Goal: Find specific page/section: Find specific page/section

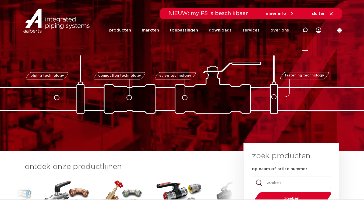
click at [304, 30] on icon at bounding box center [305, 30] width 6 height 6
paste input "123460491"
type input "123460491"
click button "Zoeken" at bounding box center [0, 0] width 0 height 0
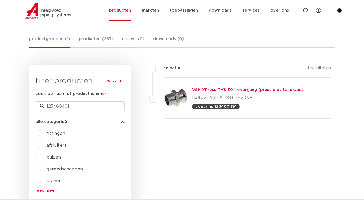
click at [224, 90] on link "VSH XPress RVS 304 overgang (press x buitendraad)" at bounding box center [248, 90] width 112 height 4
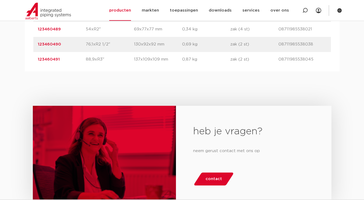
scroll to position [563, 0]
